Goal: Information Seeking & Learning: Learn about a topic

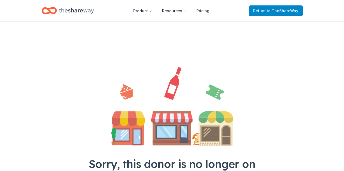
click at [273, 9] on span "to TheShareWay" at bounding box center [282, 10] width 32 height 5
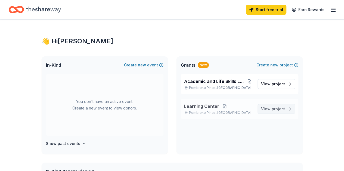
click at [275, 109] on span "project" at bounding box center [277, 109] width 13 height 5
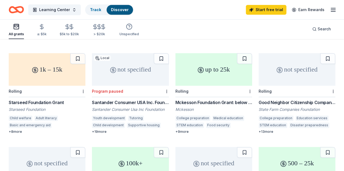
scroll to position [325, 0]
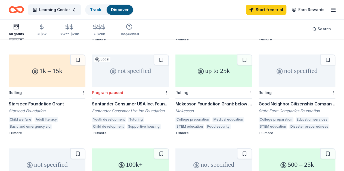
click at [258, 103] on div "Good Neighbor Citizenship Company Grants" at bounding box center [296, 104] width 77 height 7
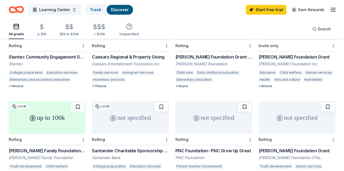
scroll to position [87, 0]
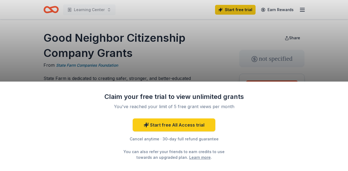
click at [216, 61] on div "Claim your free trial to view unlimited grants You've reached your limit of 5 f…" at bounding box center [174, 85] width 348 height 171
